Goal: Information Seeking & Learning: Learn about a topic

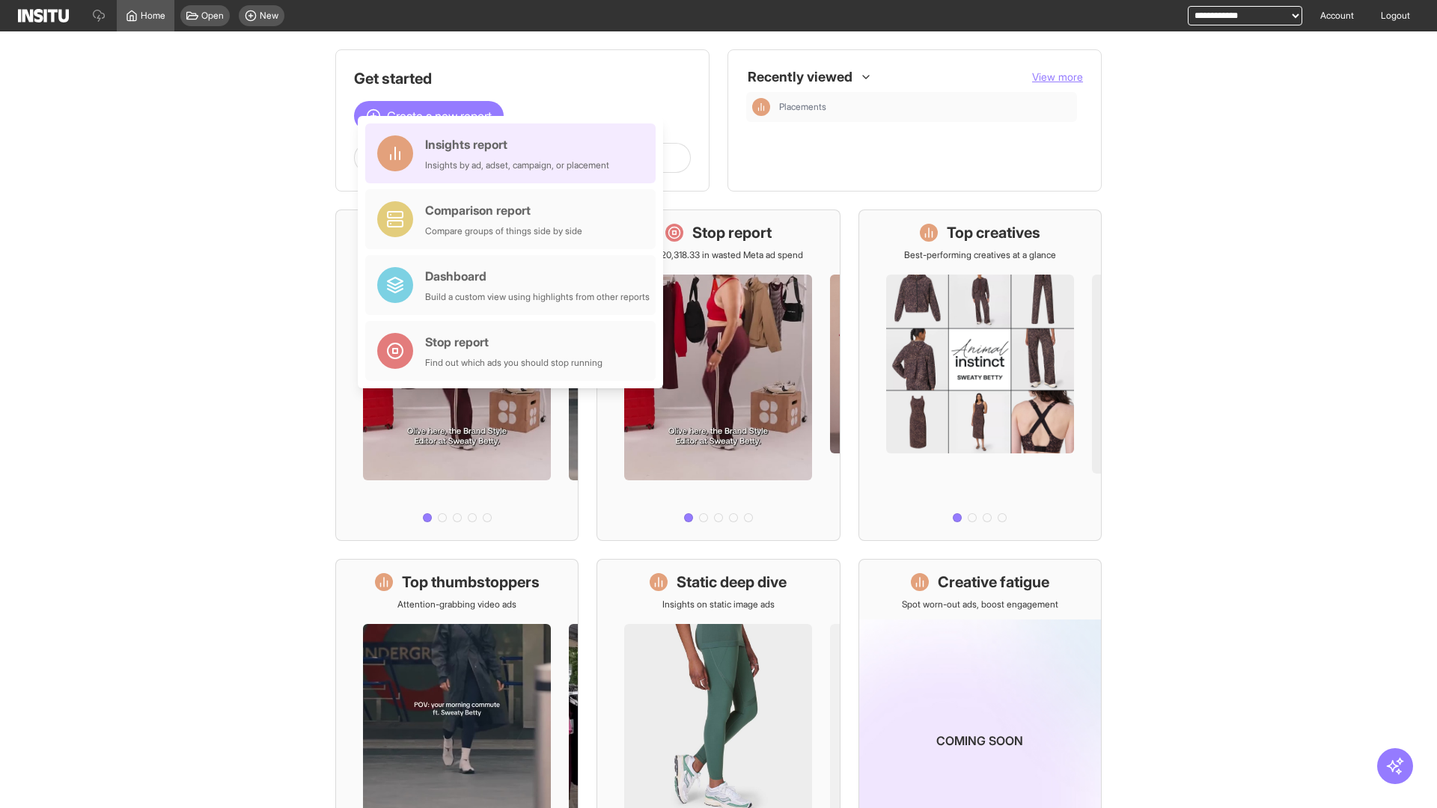
click at [514, 153] on div "Insights report Insights by ad, adset, campaign, or placement" at bounding box center [517, 153] width 184 height 36
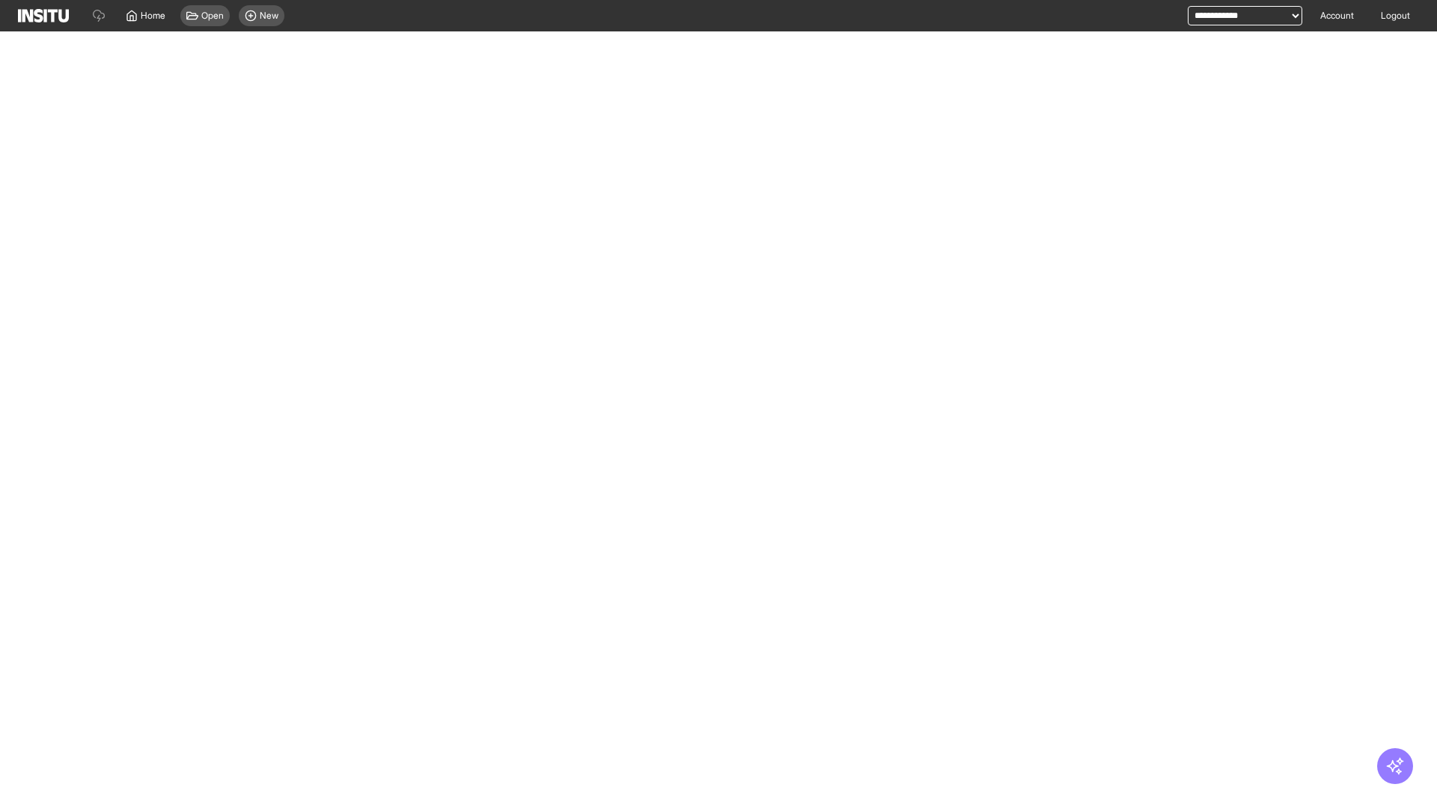
select select "**"
